Goal: Use online tool/utility: Use online tool/utility

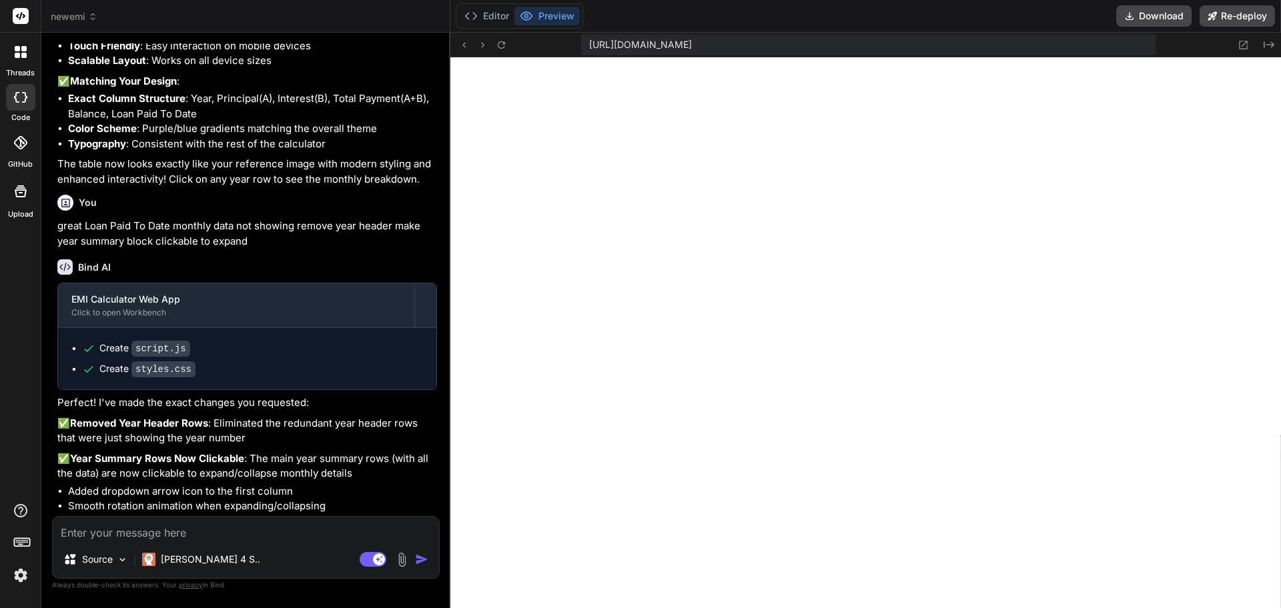
scroll to position [1318, 0]
click at [1158, 17] on button "Download" at bounding box center [1153, 15] width 75 height 21
click at [252, 535] on textarea at bounding box center [246, 529] width 386 height 24
click at [418, 559] on img "button" at bounding box center [421, 559] width 13 height 13
click at [401, 556] on img at bounding box center [401, 559] width 15 height 15
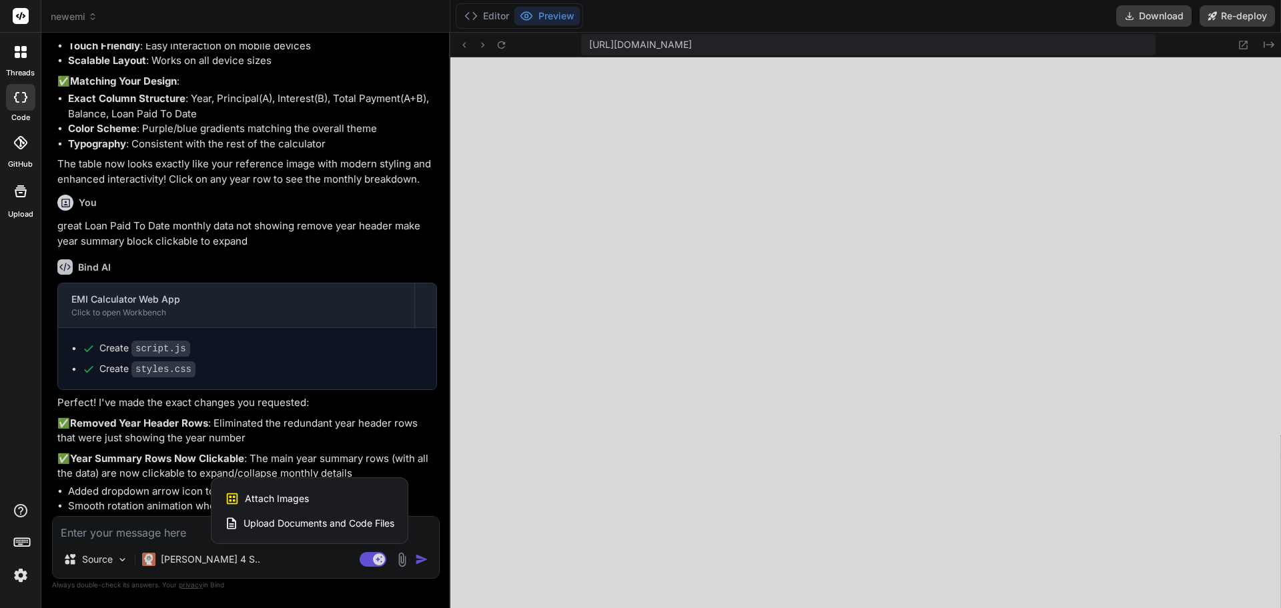
click at [380, 494] on div "Attach Images Image attachments are only supported in Claude and Gemini models." at bounding box center [309, 498] width 169 height 25
type textarea "x"
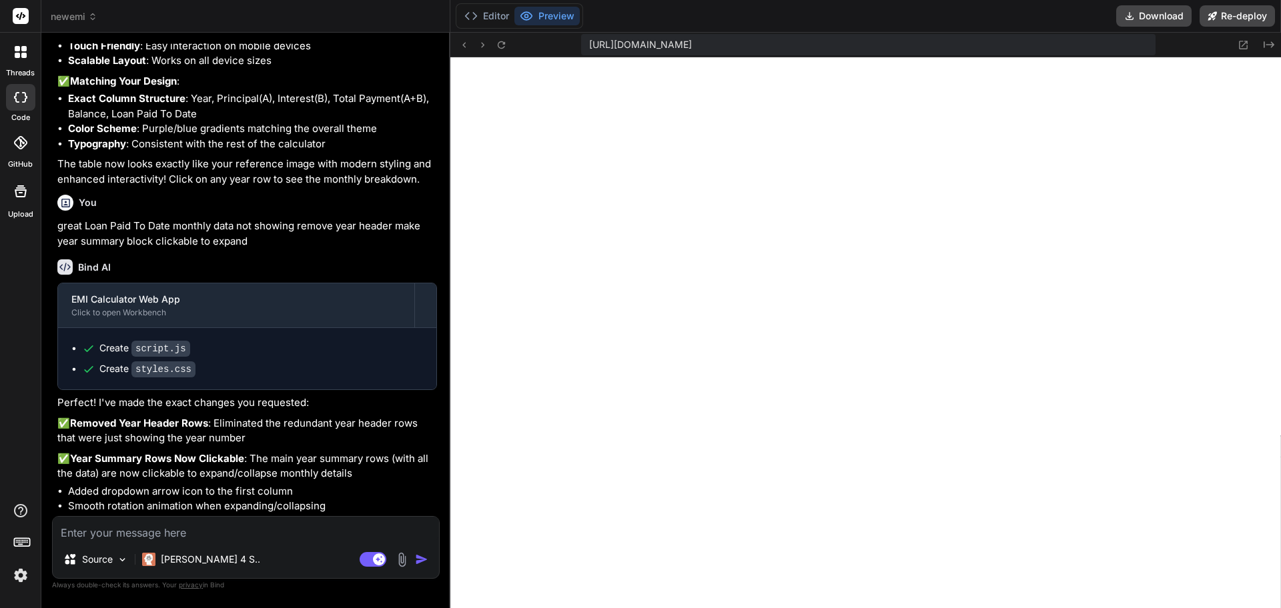
type input "C:\fakepath\Screenshot [DATE] at 21-42-42 EMI Calculator for Home Loan Car Loan…"
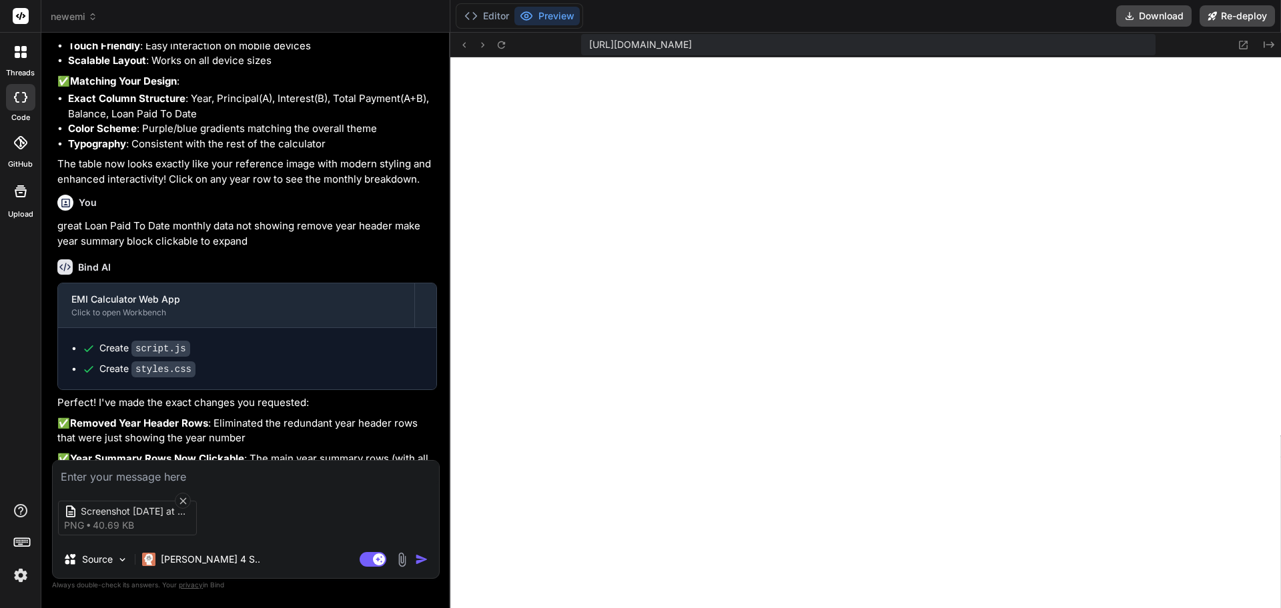
type textarea "x"
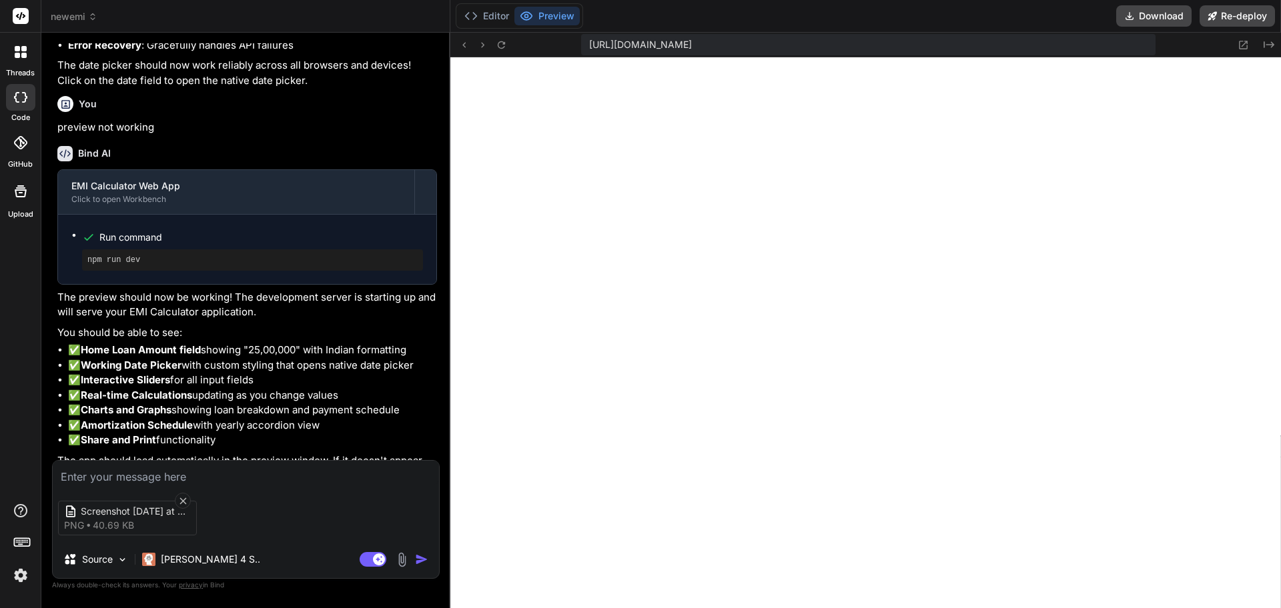
scroll to position [1281, 0]
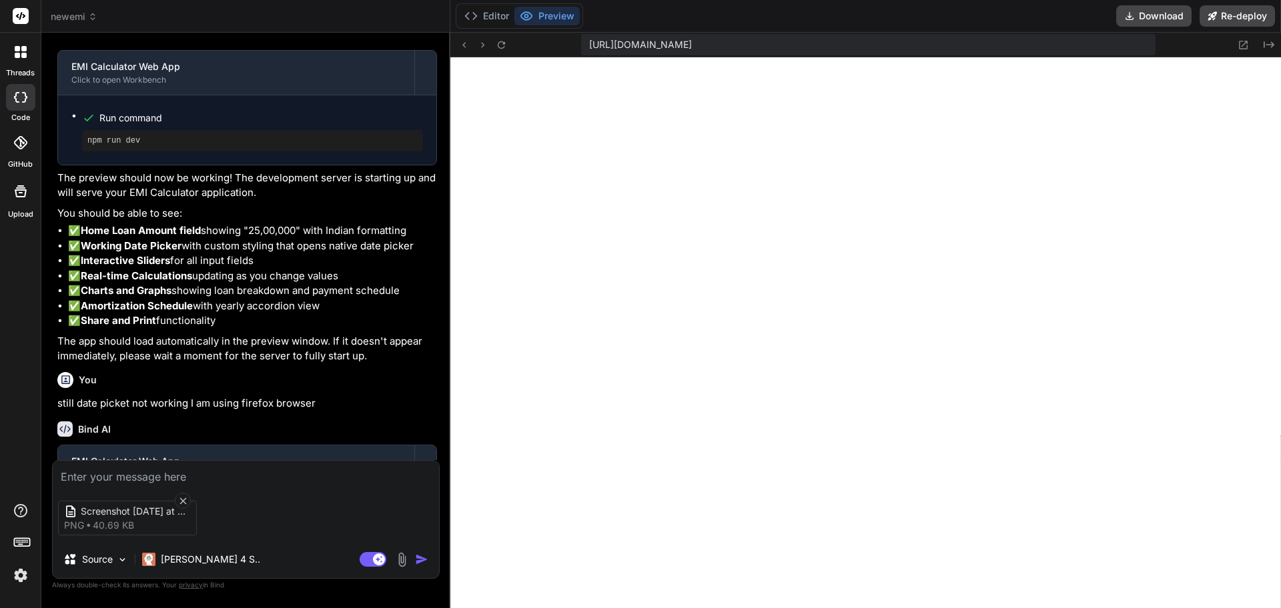
click at [85, 13] on span "newemi" at bounding box center [74, 16] width 47 height 13
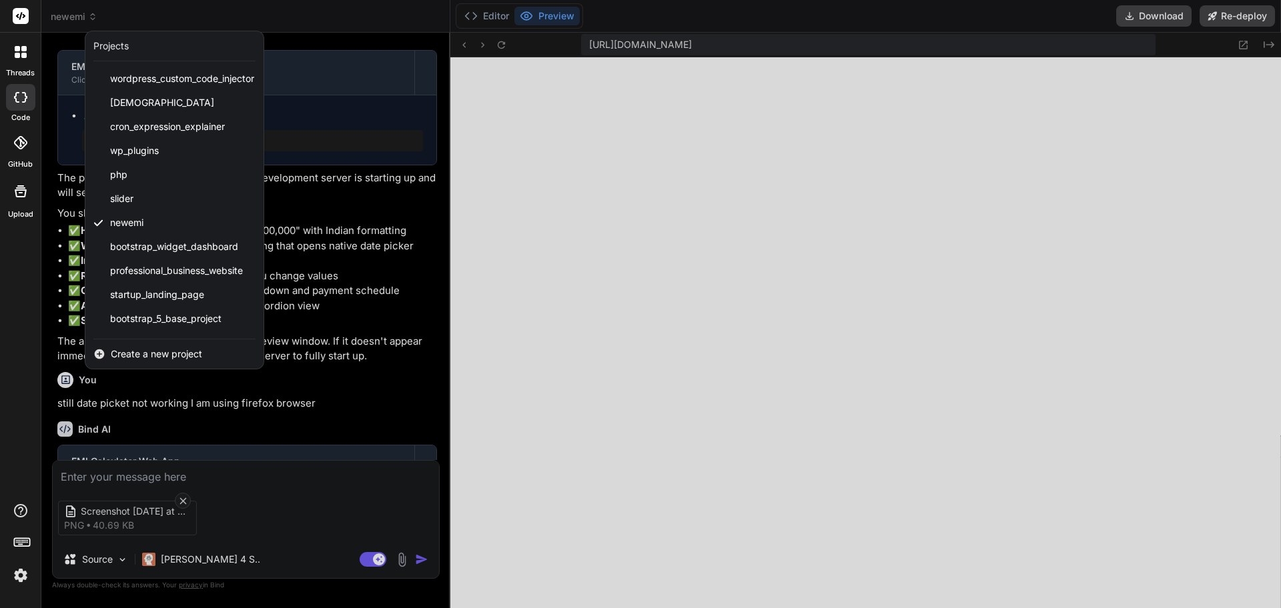
click at [0, 371] on div "threads code GitHub Upload" at bounding box center [20, 304] width 41 height 608
click at [0, 360] on div "threads code GitHub Upload" at bounding box center [20, 304] width 41 height 608
click at [0, 364] on div "threads code GitHub Upload" at bounding box center [20, 304] width 41 height 608
